Goal: Information Seeking & Learning: Find specific fact

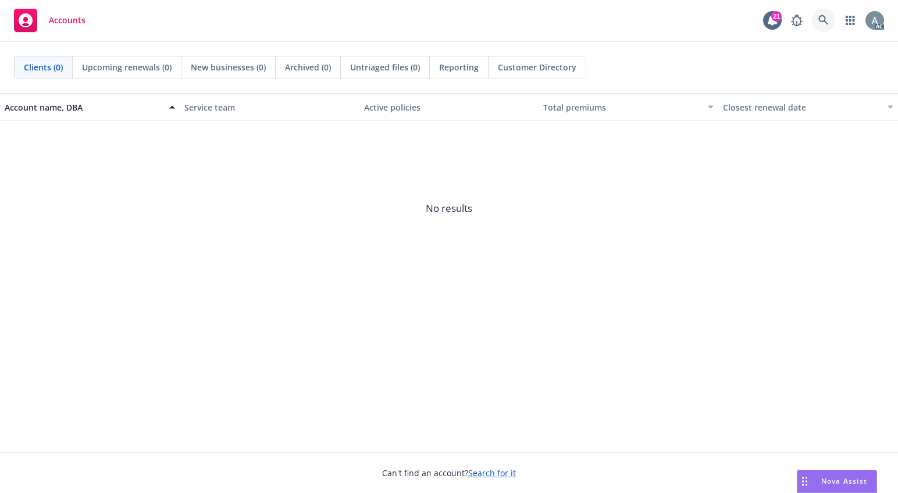
click at [823, 20] on icon at bounding box center [824, 20] width 10 height 10
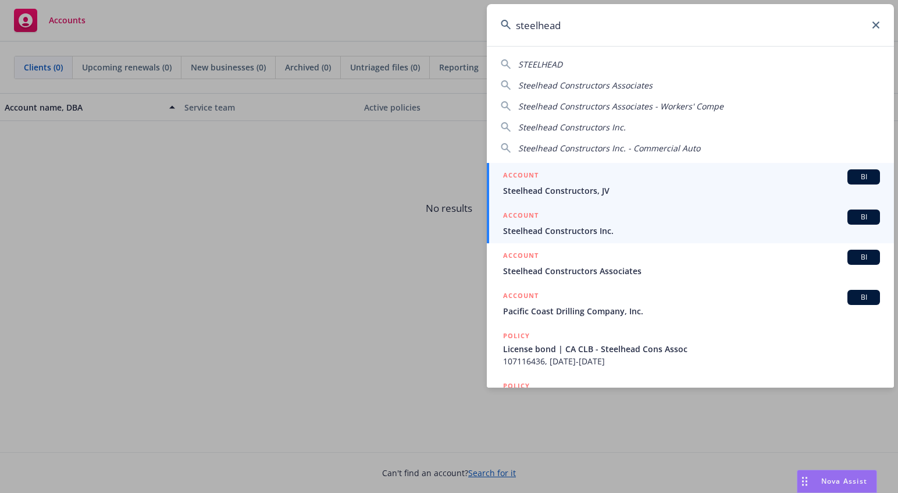
type input "steelhead"
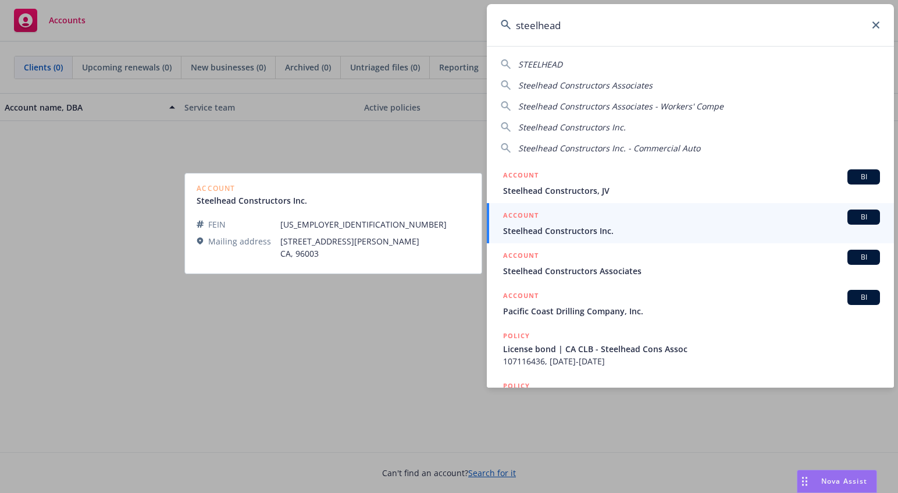
click at [552, 225] on span "Steelhead Constructors Inc." at bounding box center [691, 231] width 377 height 12
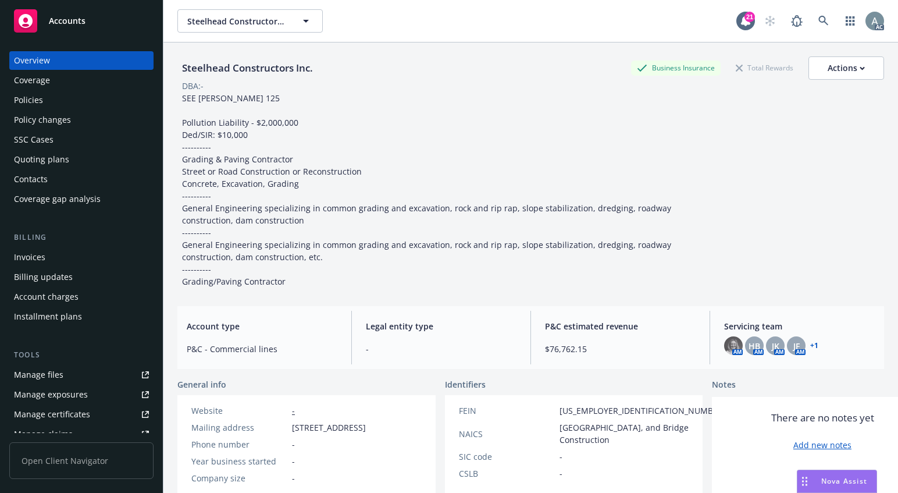
click at [30, 259] on div "Invoices" at bounding box center [29, 257] width 31 height 19
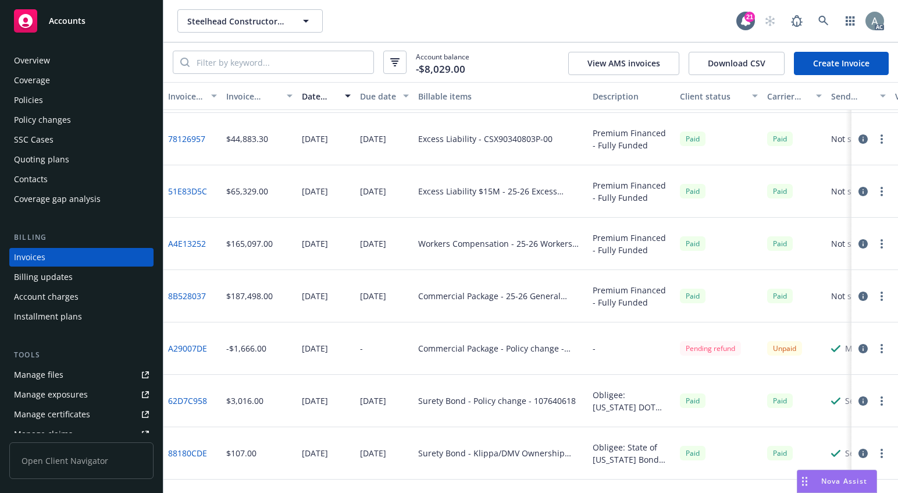
scroll to position [673, 0]
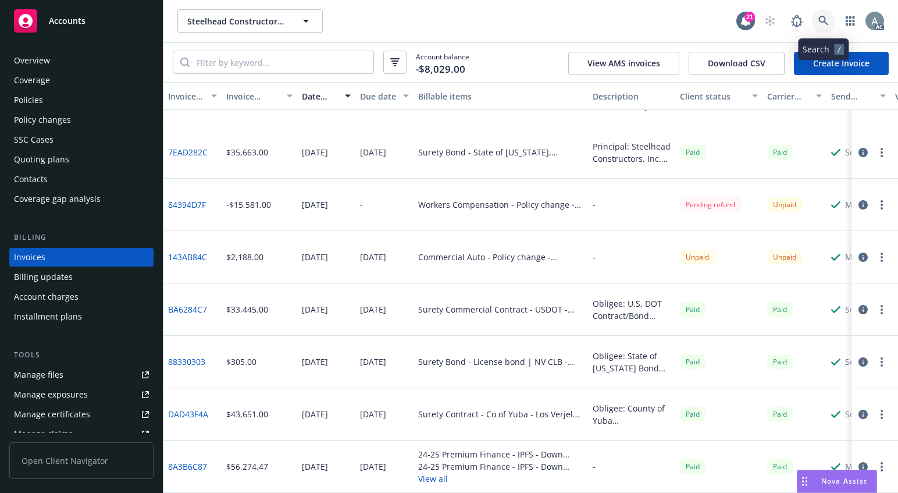
click at [818, 17] on link at bounding box center [823, 20] width 23 height 23
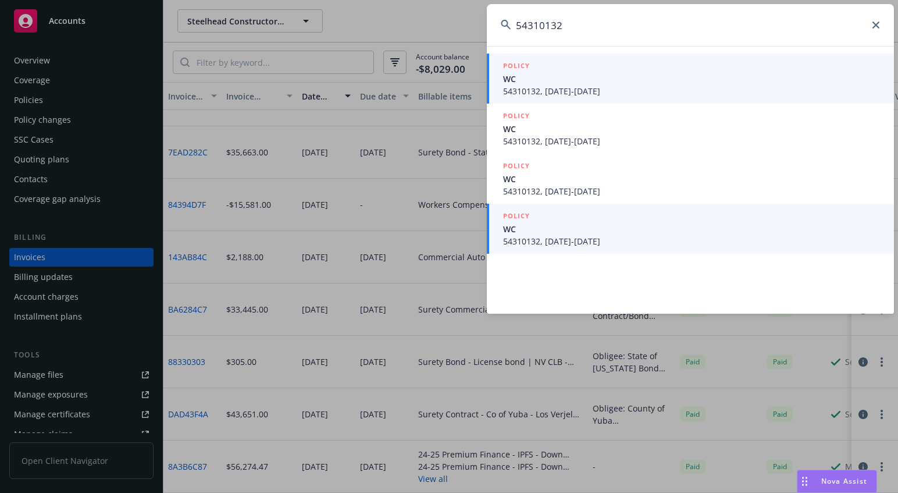
type input "54310132"
click at [609, 240] on span "54310132, 04/01/2023-04/01/2024" at bounding box center [691, 241] width 377 height 12
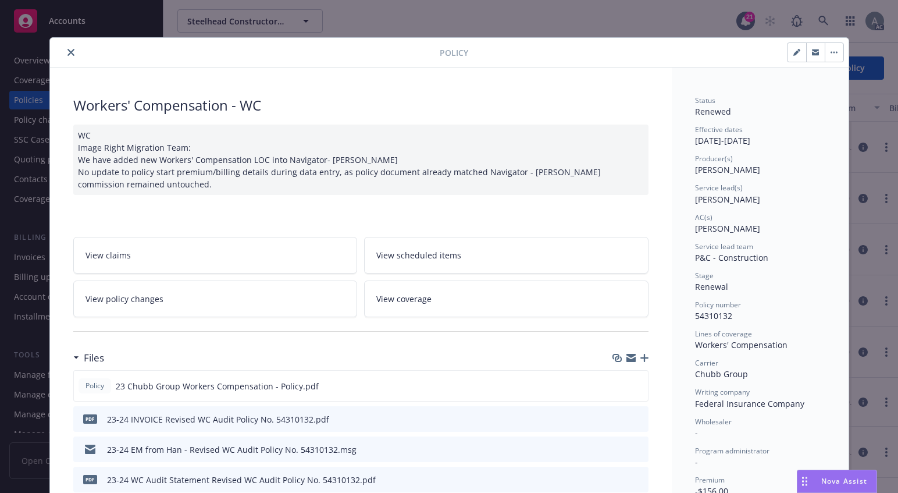
click at [67, 49] on icon "close" at bounding box center [70, 52] width 7 height 7
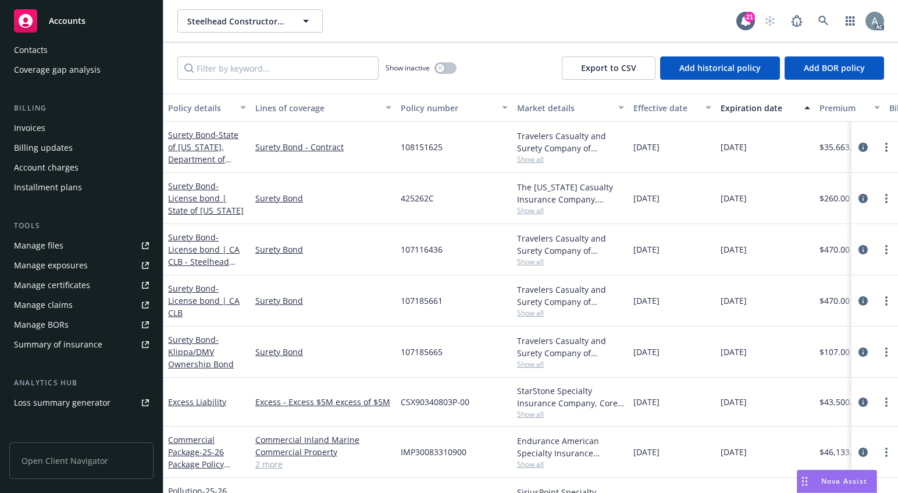
scroll to position [116, 0]
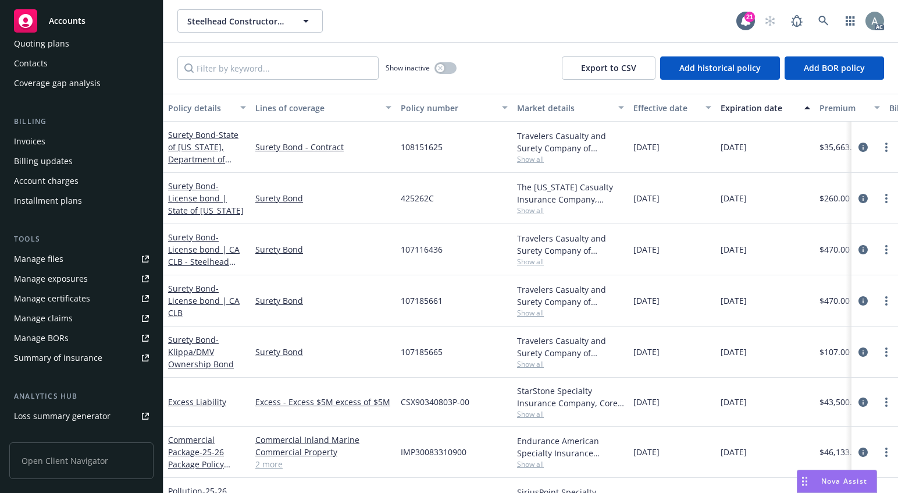
click at [40, 137] on div "Invoices" at bounding box center [29, 141] width 31 height 19
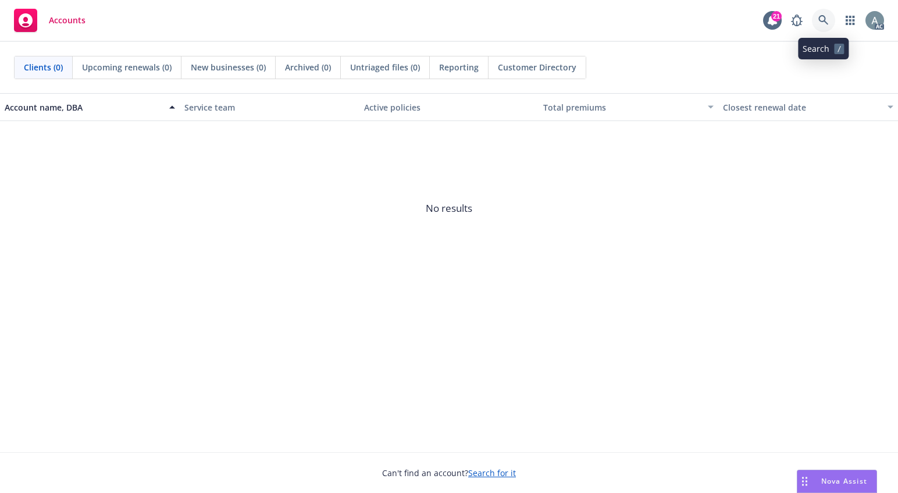
click at [820, 15] on icon at bounding box center [824, 20] width 10 height 10
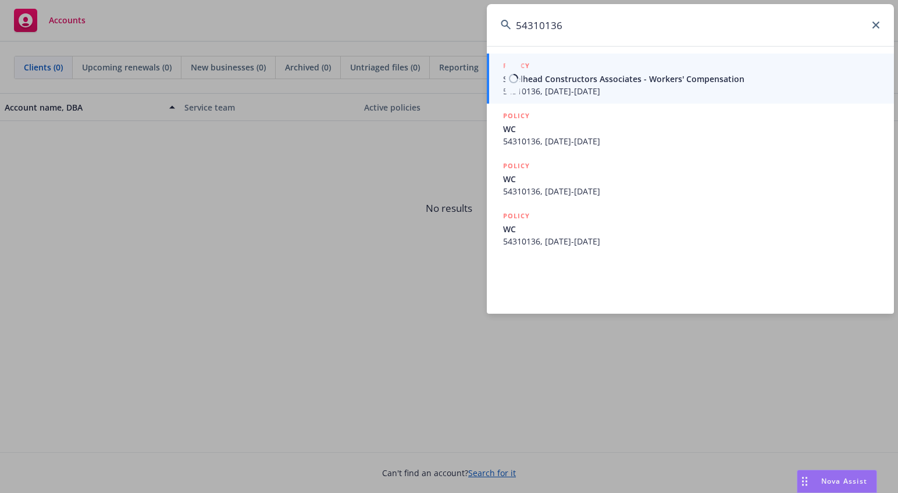
type input "54310136"
click at [623, 86] on span "54310136, [DATE]-[DATE]" at bounding box center [691, 91] width 377 height 12
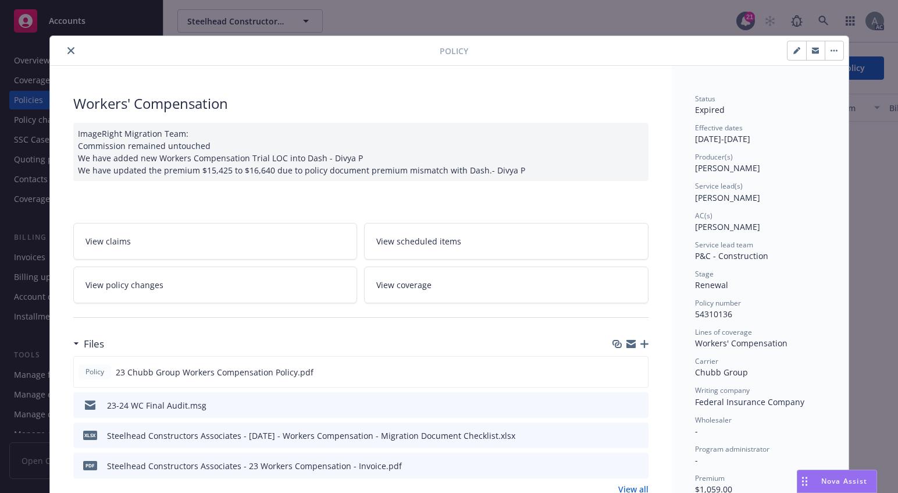
scroll to position [2, 0]
click at [69, 49] on icon "close" at bounding box center [70, 50] width 7 height 7
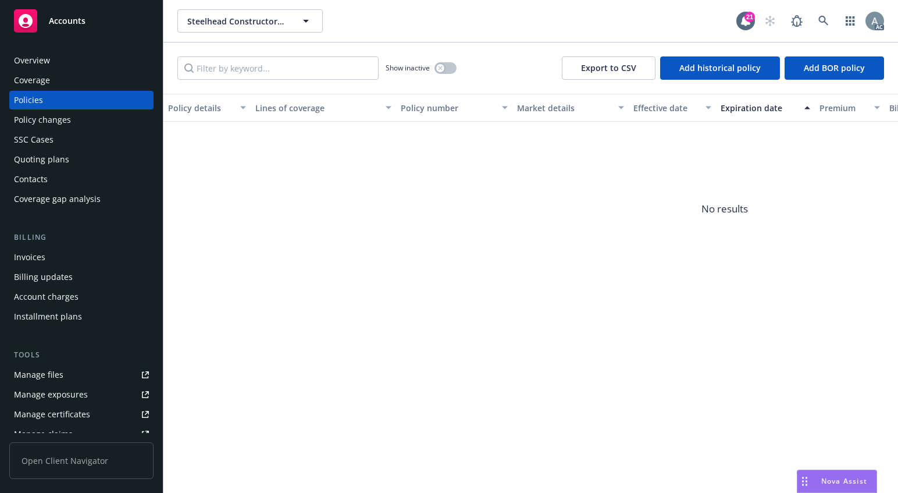
click at [47, 257] on div "Invoices" at bounding box center [81, 257] width 135 height 19
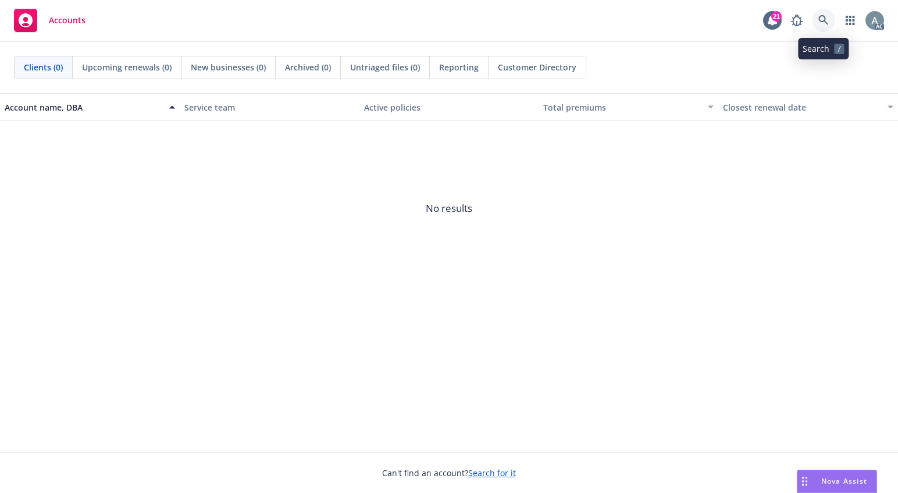
click at [827, 20] on icon at bounding box center [824, 20] width 10 height 10
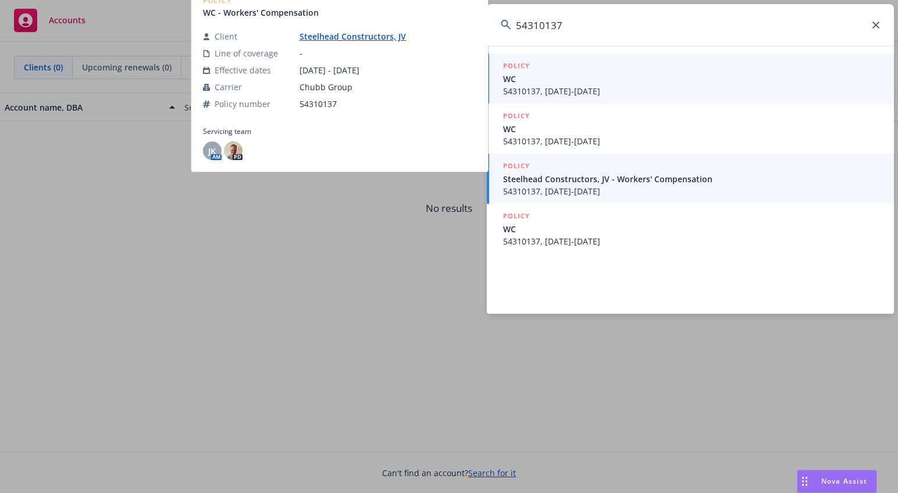
type input "54310137"
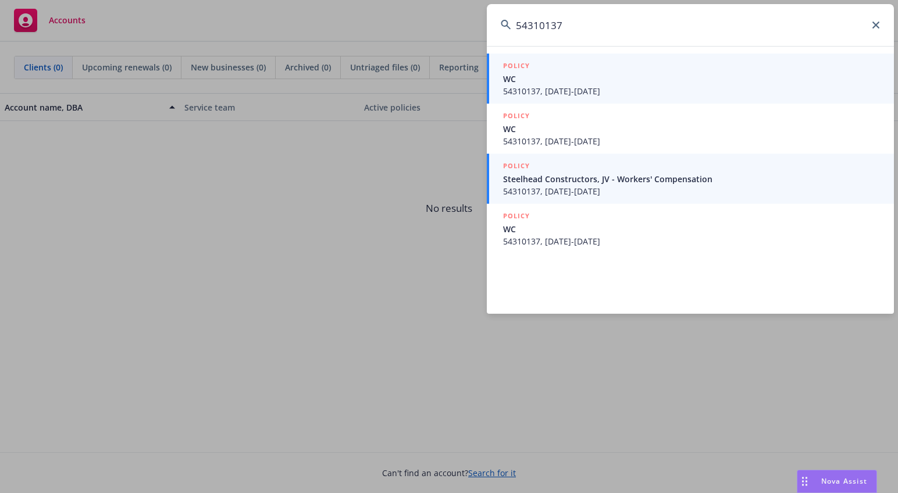
click at [680, 190] on span "54310137, 04/01/2023-04/01/2024" at bounding box center [691, 191] width 377 height 12
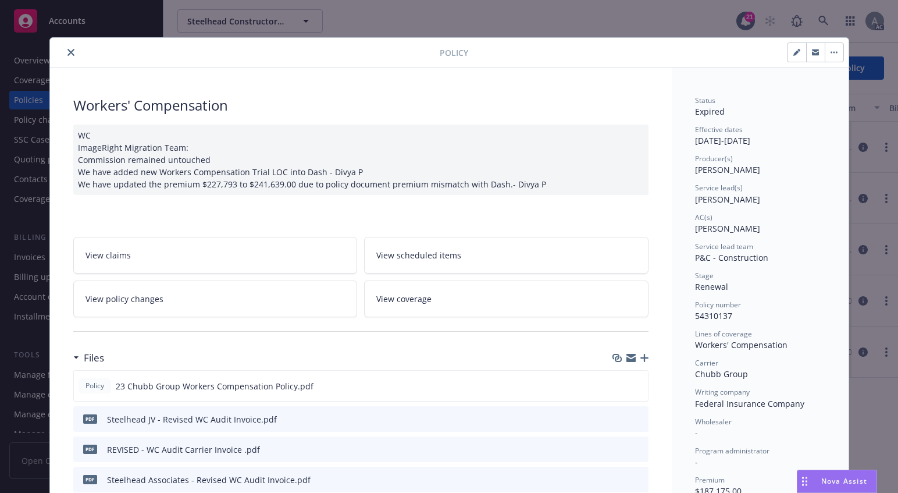
click at [67, 51] on icon "close" at bounding box center [70, 52] width 7 height 7
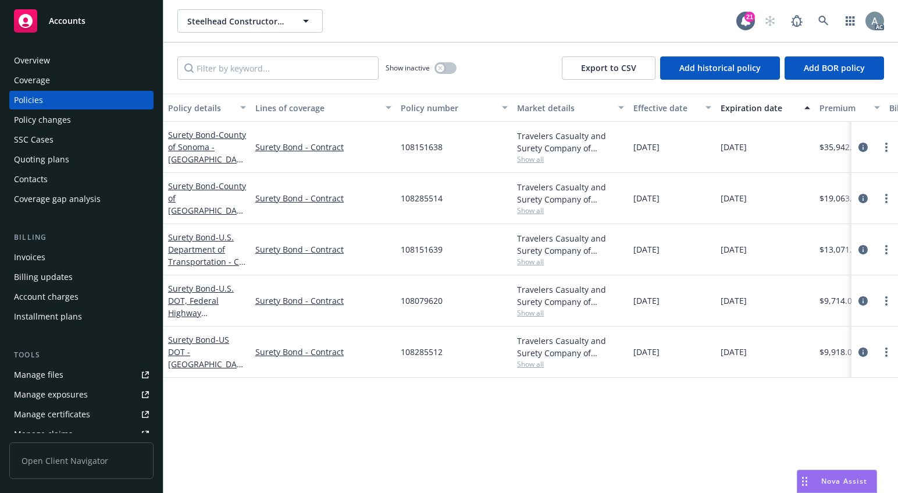
click at [42, 258] on div "Invoices" at bounding box center [29, 257] width 31 height 19
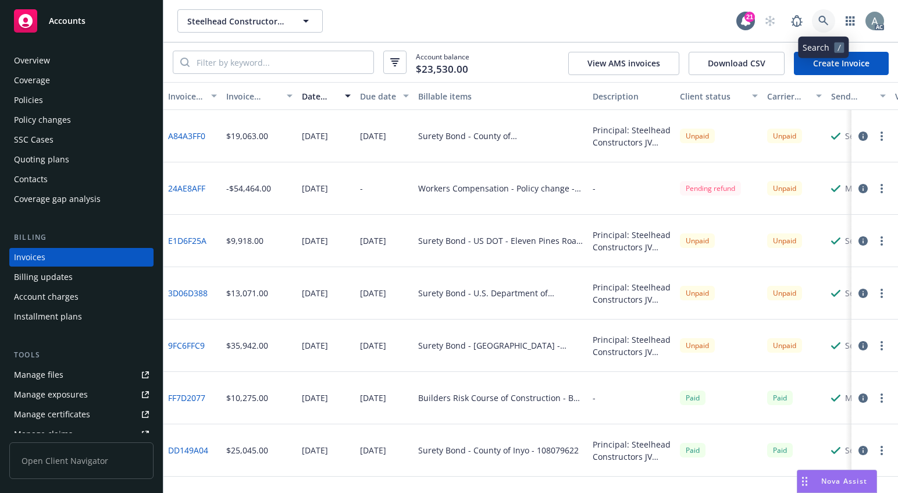
click at [823, 19] on icon at bounding box center [824, 21] width 10 height 10
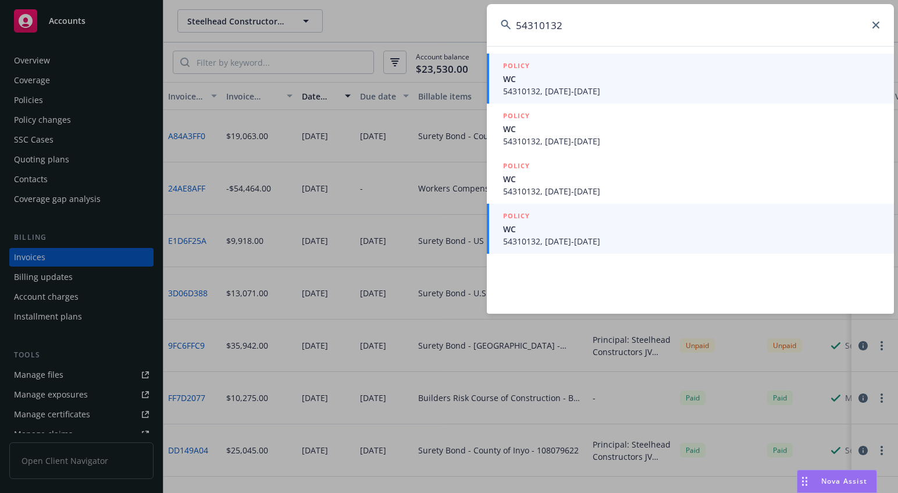
type input "54310132"
click at [611, 232] on span "WC" at bounding box center [691, 229] width 377 height 12
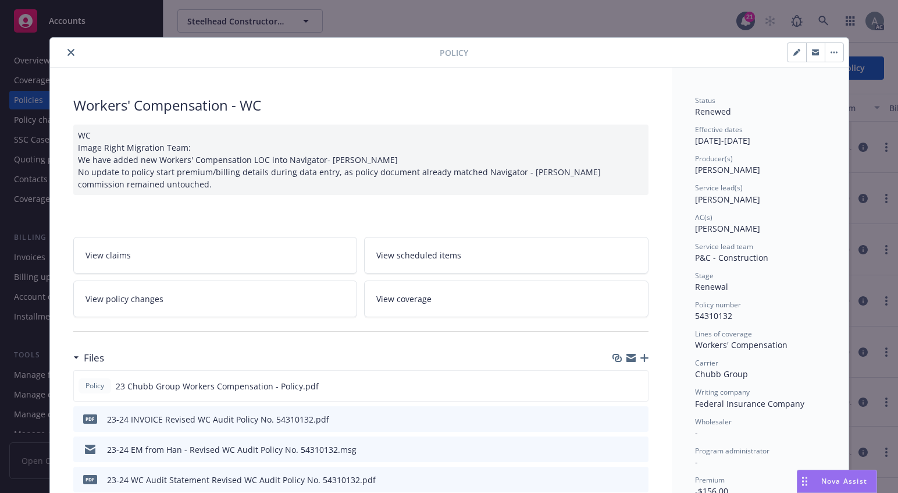
click at [67, 52] on icon "close" at bounding box center [70, 52] width 7 height 7
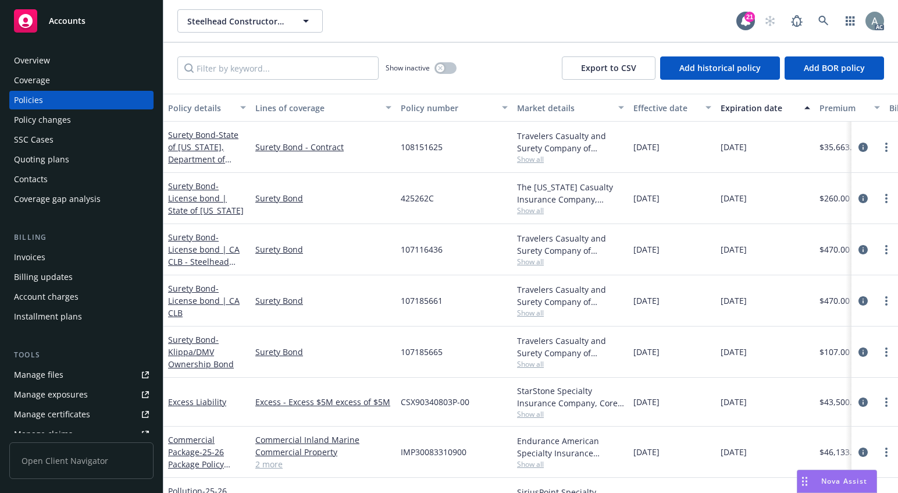
click at [55, 255] on div "Invoices" at bounding box center [81, 257] width 135 height 19
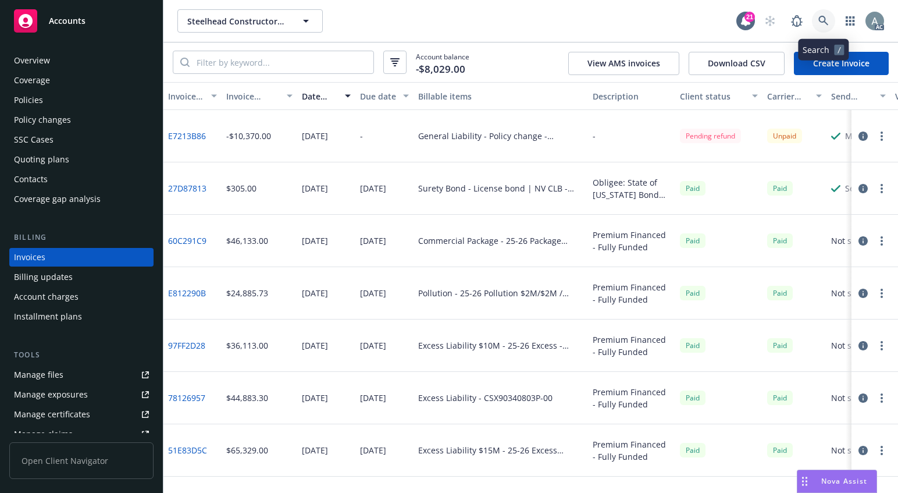
click at [822, 21] on icon at bounding box center [824, 21] width 10 height 10
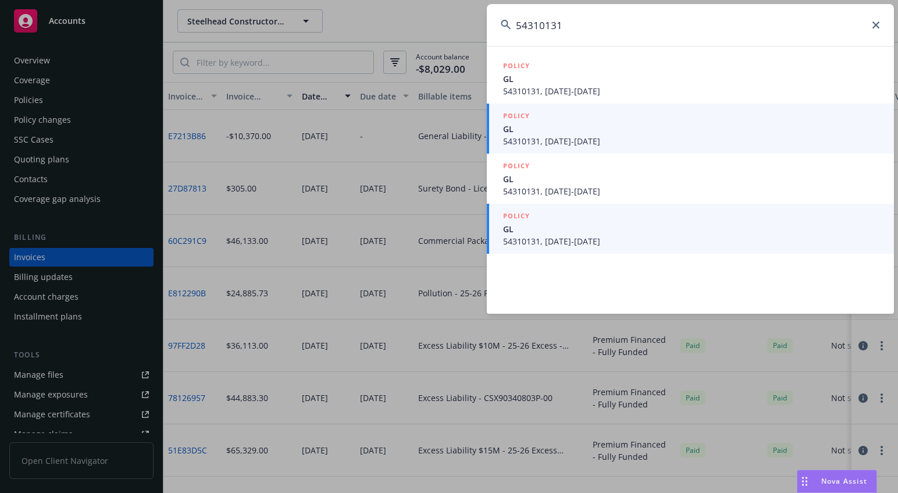
type input "54310131"
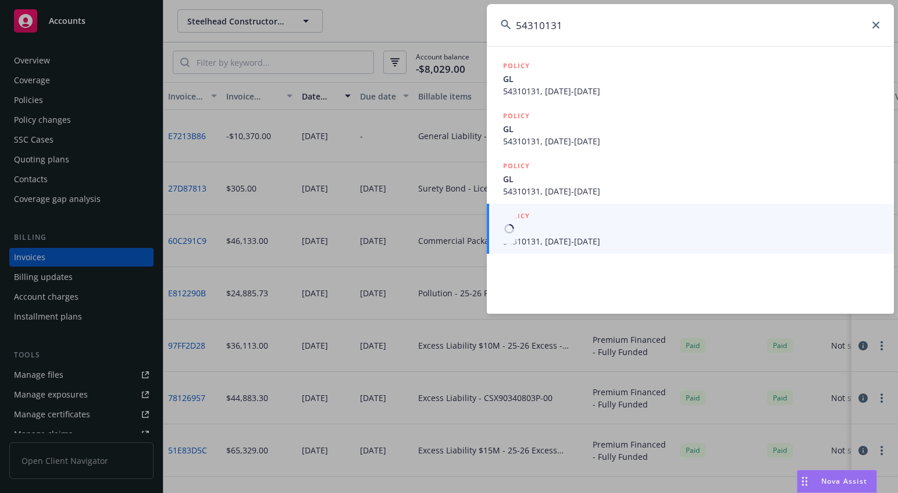
click at [615, 236] on span "54310131, 04/01/2022-04/01/2023" at bounding box center [691, 241] width 377 height 12
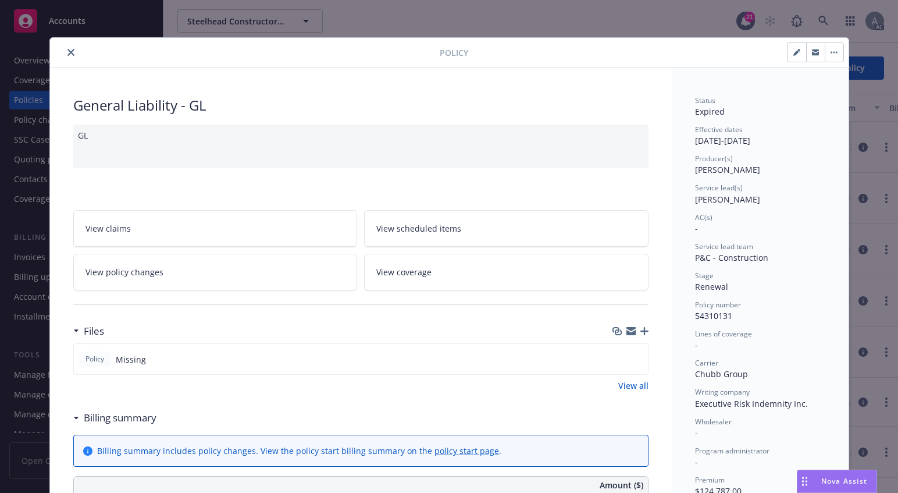
click at [67, 52] on icon "close" at bounding box center [70, 52] width 7 height 7
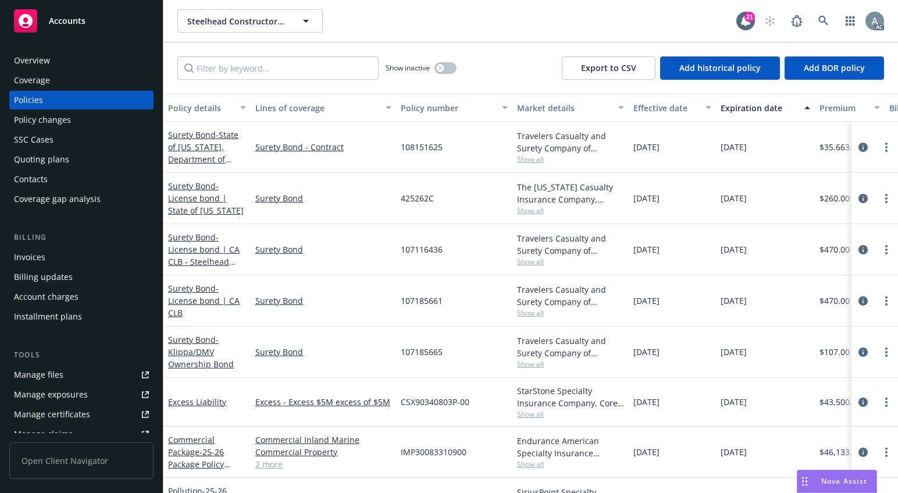
click at [40, 256] on div "Invoices" at bounding box center [29, 257] width 31 height 19
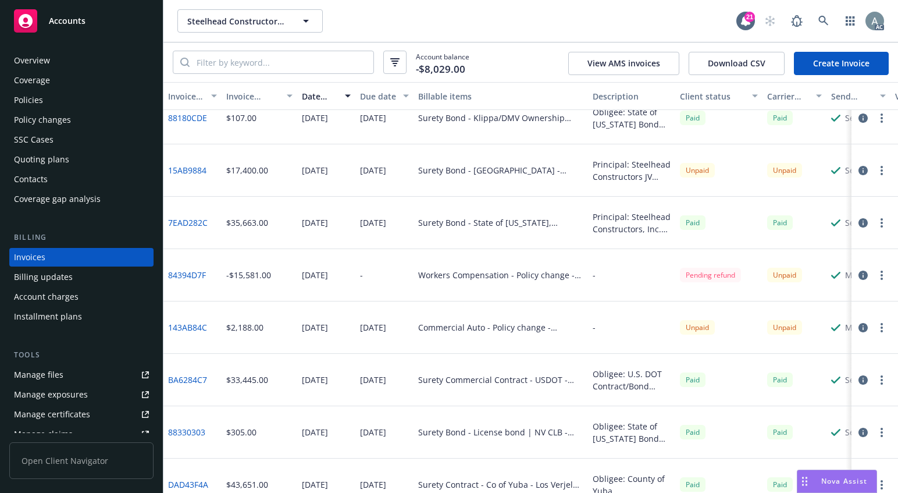
scroll to position [673, 0]
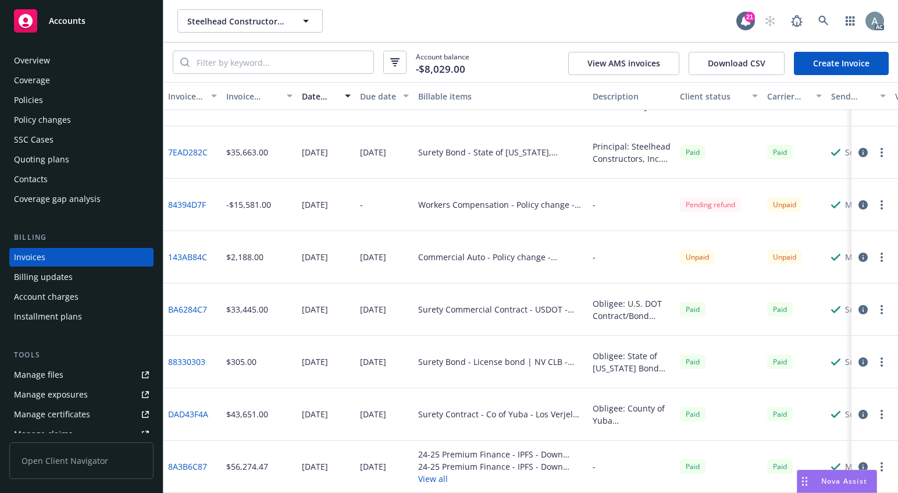
click at [189, 460] on link "8A3B6C87" at bounding box center [187, 466] width 39 height 12
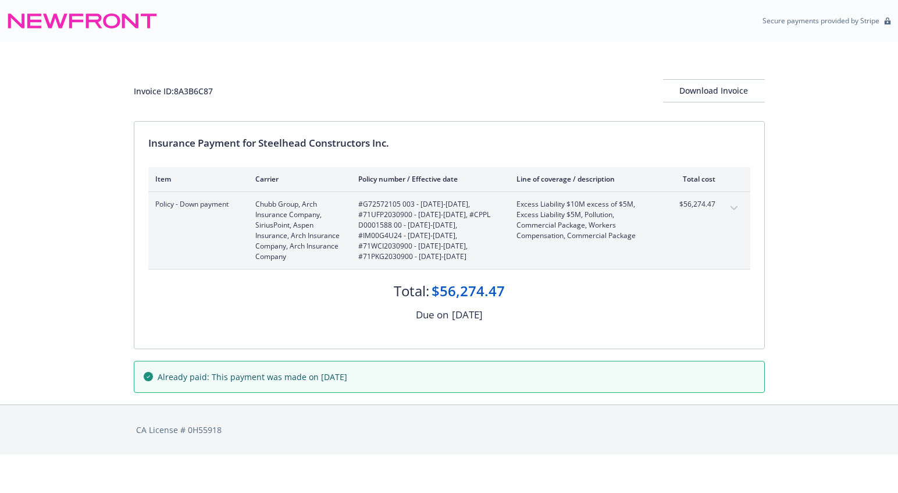
click at [216, 101] on div "Invoice ID: 8A3B6C87 Download Invoice" at bounding box center [449, 90] width 631 height 23
click at [189, 89] on div "Invoice ID: 8A3B6C87" at bounding box center [173, 91] width 79 height 12
copy div "8A3B6C87"
